Goal: Task Accomplishment & Management: Check status

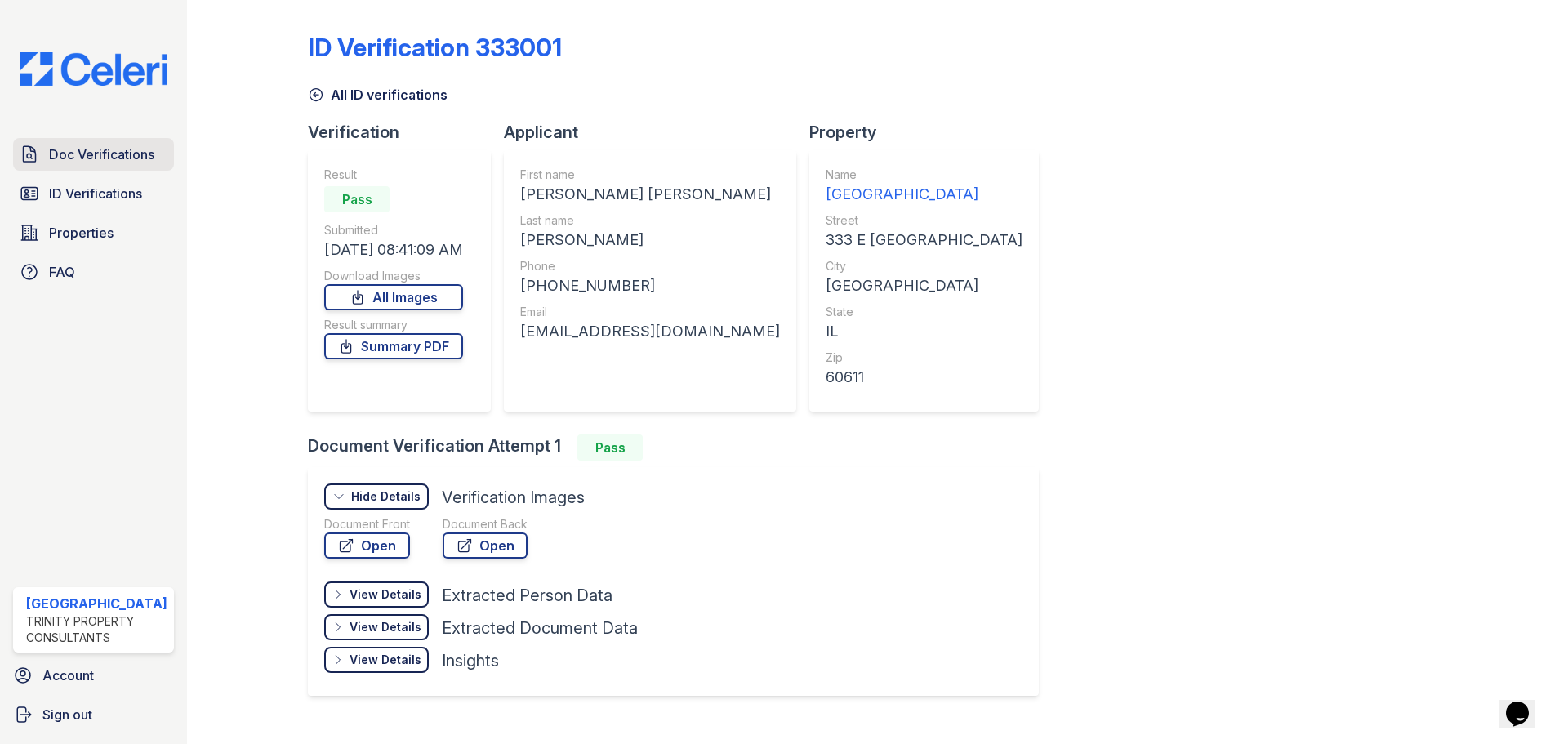
click at [82, 153] on span "Doc Verifications" at bounding box center [101, 154] width 105 height 19
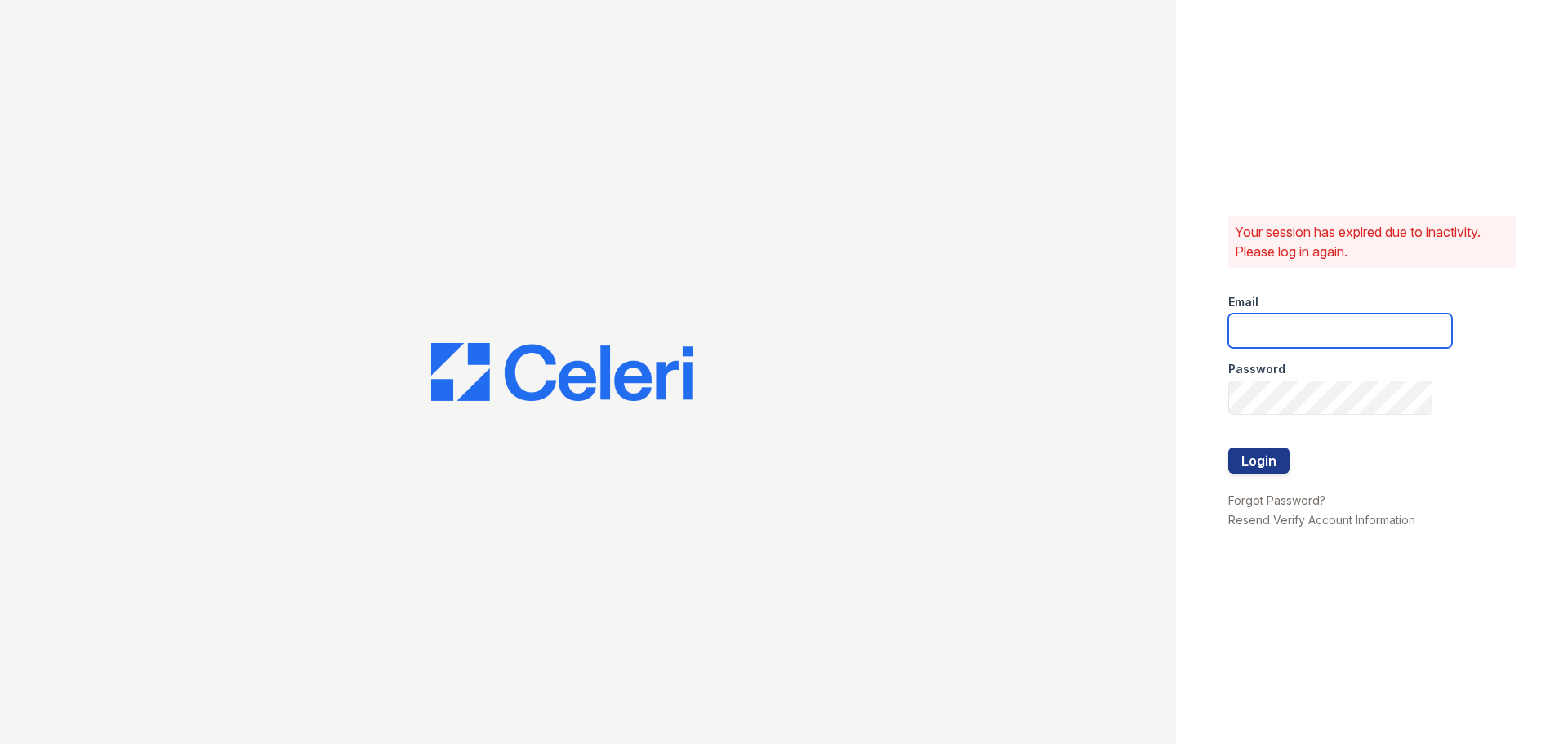
type input "arrivestreetervilleleasing@trinity-pm.com"
click at [1277, 457] on button "Login" at bounding box center [1259, 460] width 61 height 27
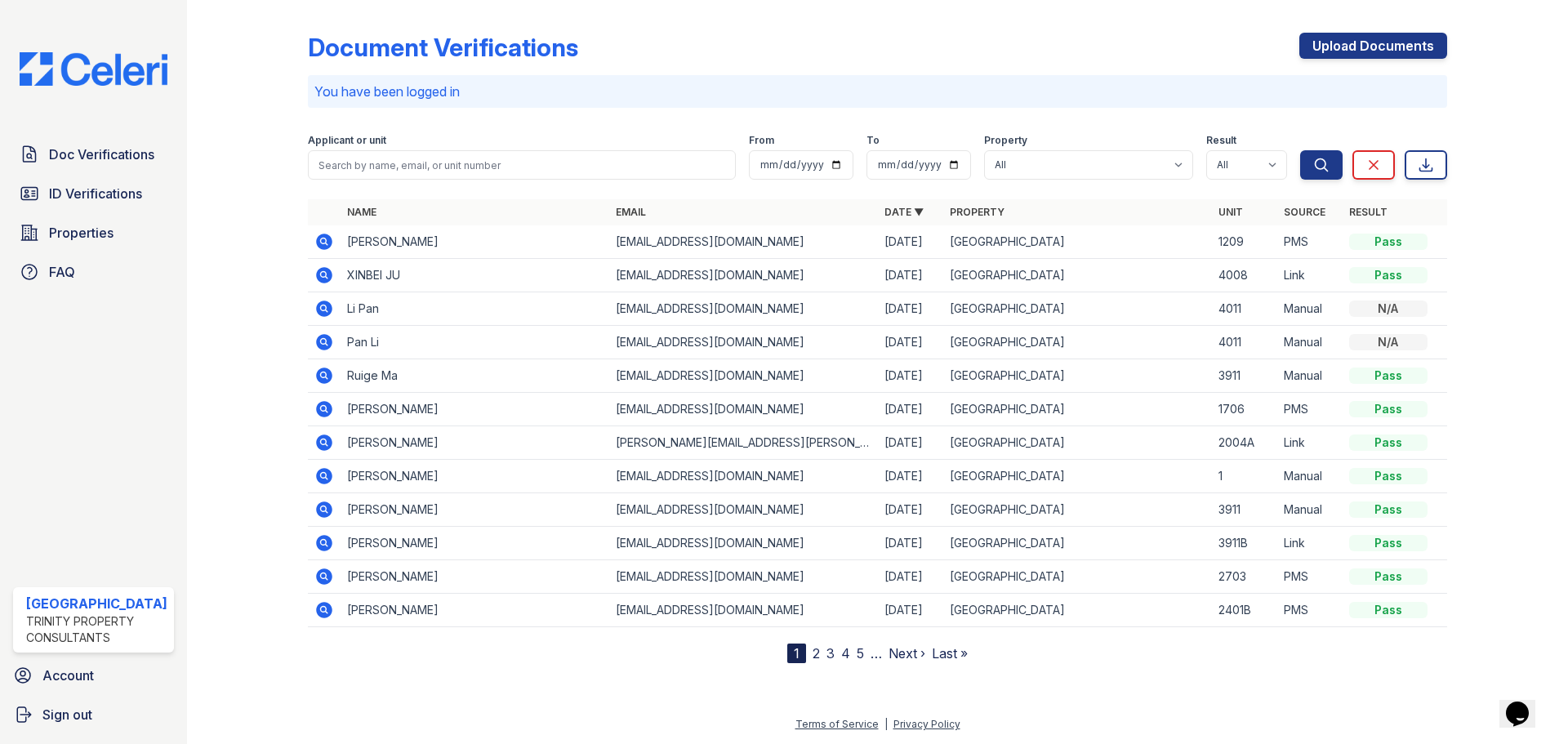
click at [323, 239] on icon at bounding box center [323, 240] width 4 height 4
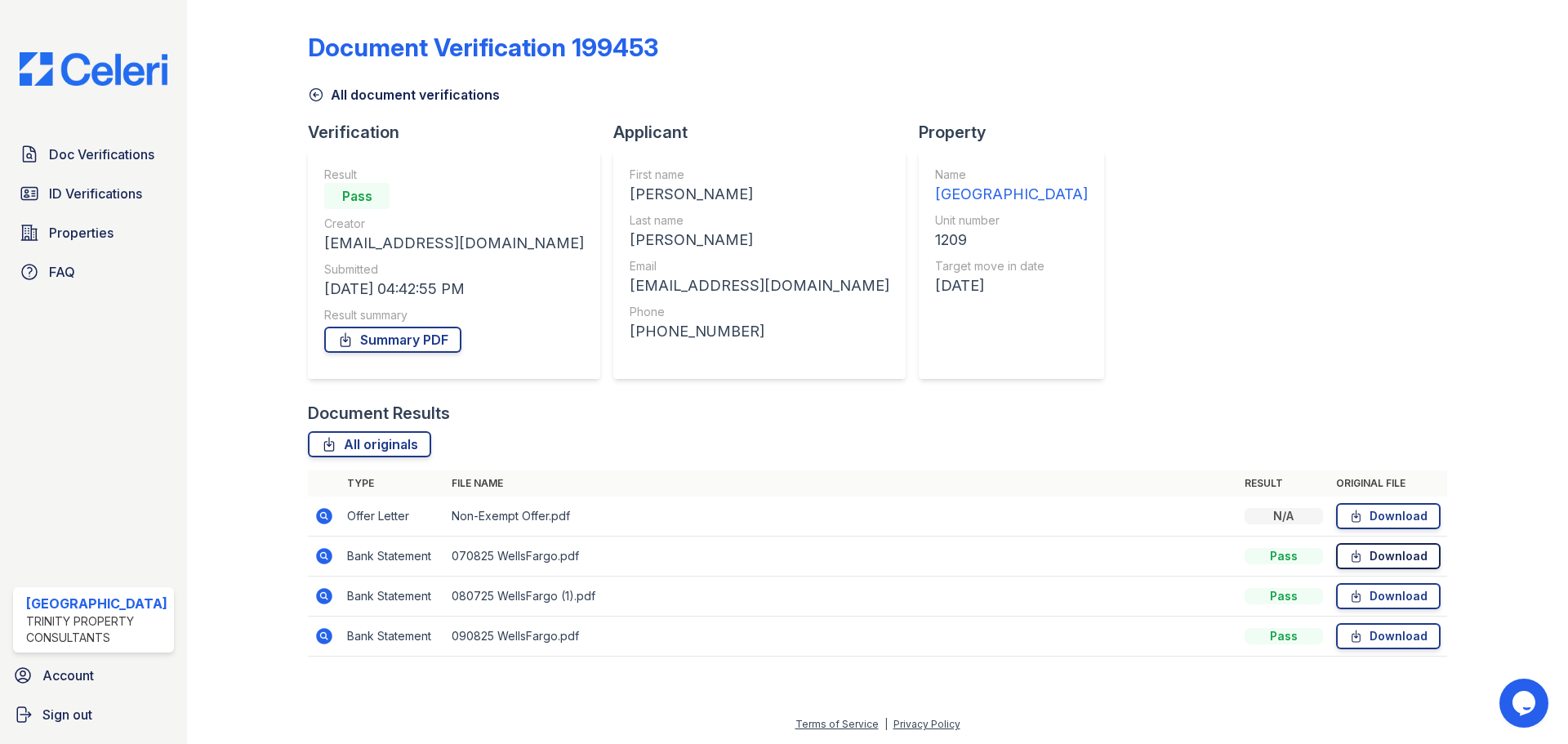
click at [1402, 550] on link "Download" at bounding box center [1388, 556] width 104 height 27
click at [132, 161] on span "Doc Verifications" at bounding box center [101, 154] width 105 height 19
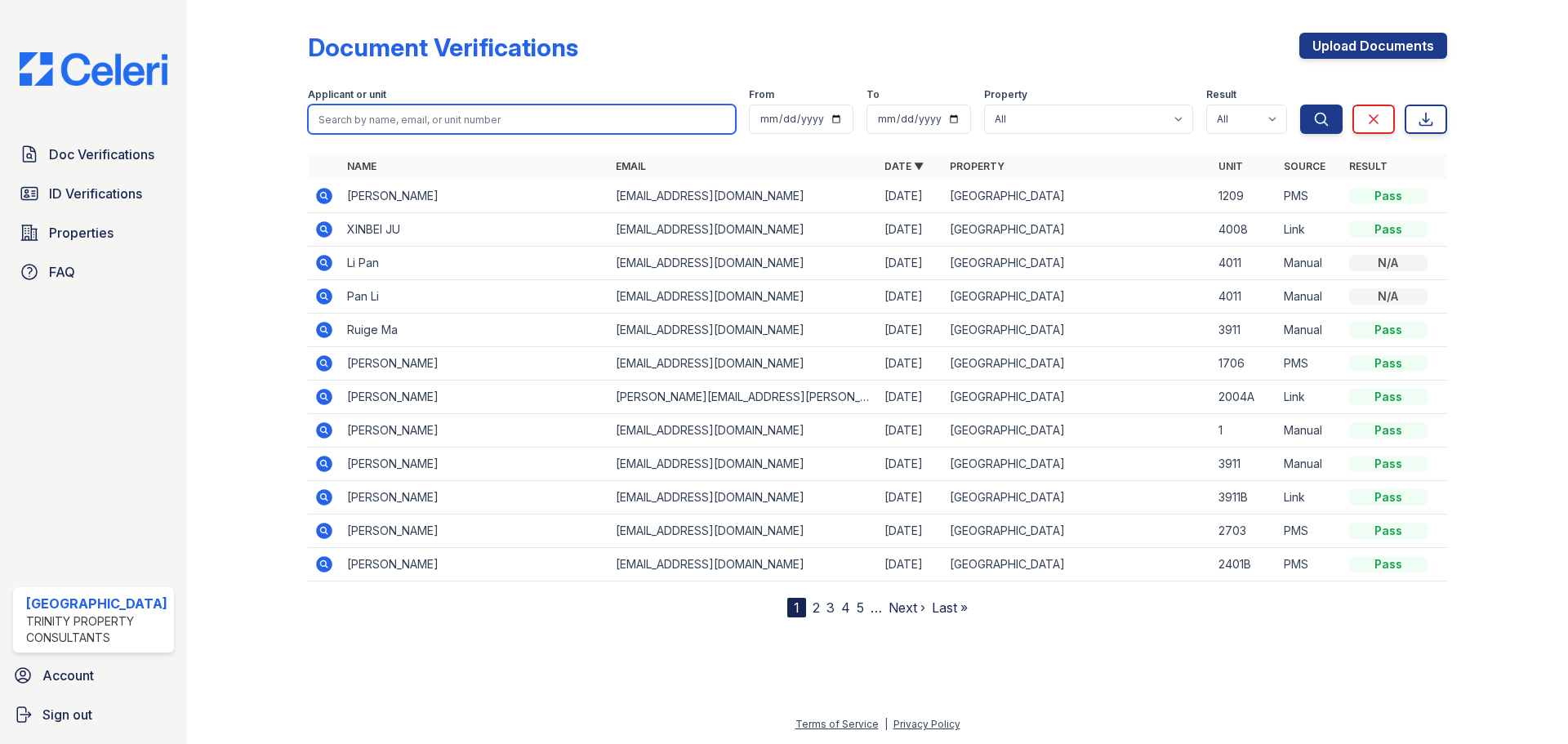
click at [400, 117] on input "search" at bounding box center [521, 119] width 428 height 29
type input "tommy"
click at [1300, 104] on button "Search" at bounding box center [1321, 119] width 42 height 29
